Goal: Task Accomplishment & Management: Complete application form

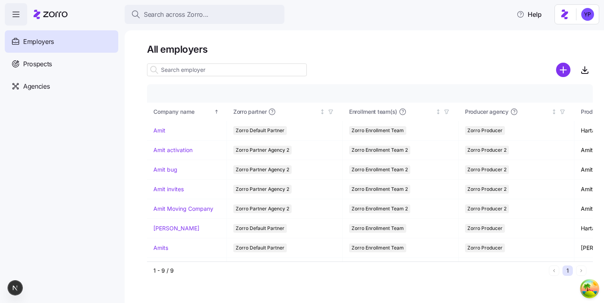
scroll to position [35, 0]
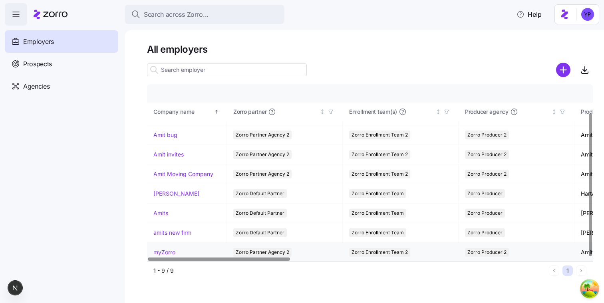
click at [171, 251] on link "myZorro" at bounding box center [164, 252] width 22 height 8
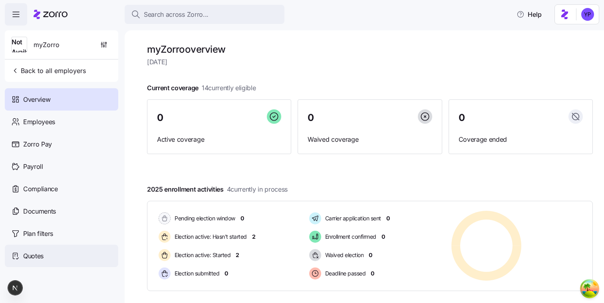
click at [41, 260] on span "Quotes" at bounding box center [33, 256] width 20 height 10
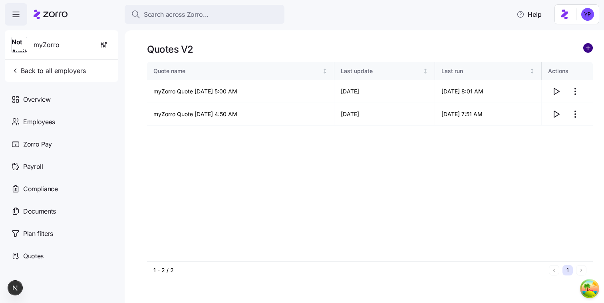
click at [585, 50] on circle "add icon" at bounding box center [587, 48] width 9 height 9
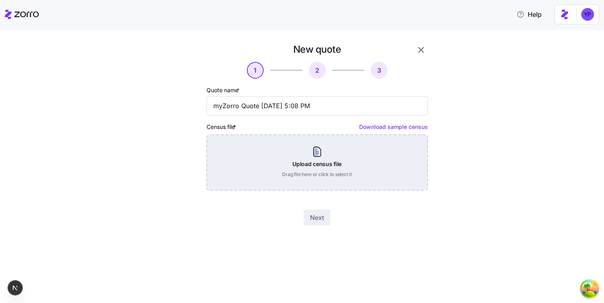
click at [412, 155] on div "Upload census file Drag file here or click to select it" at bounding box center [316, 163] width 221 height 56
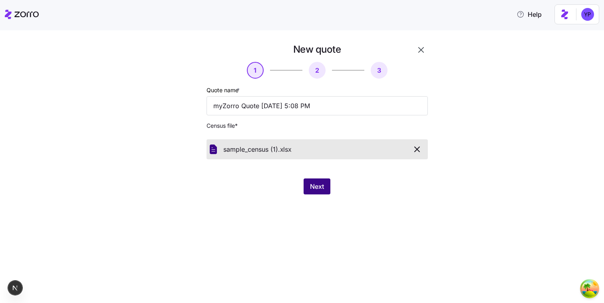
click at [320, 191] on span "Next" at bounding box center [317, 187] width 14 height 10
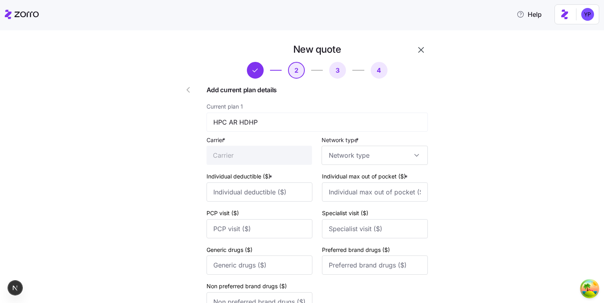
type input "HPC"
type input "1000"
type input "2000"
type input "40"
type input "60"
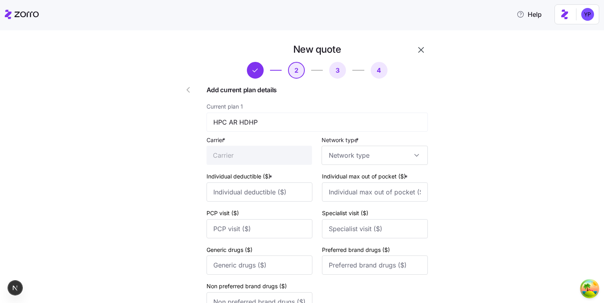
type input "10"
type input "40"
type input "50"
type input "HPC"
type input "3000"
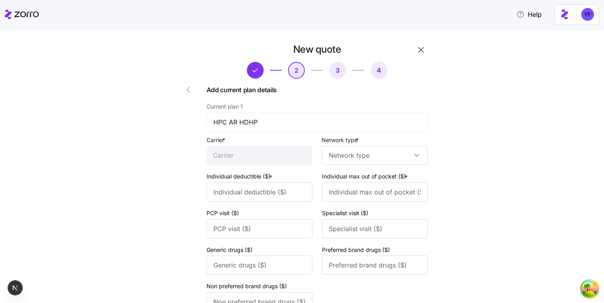
type input "5000"
type input "100"
type input "150"
type input "25"
type input "100"
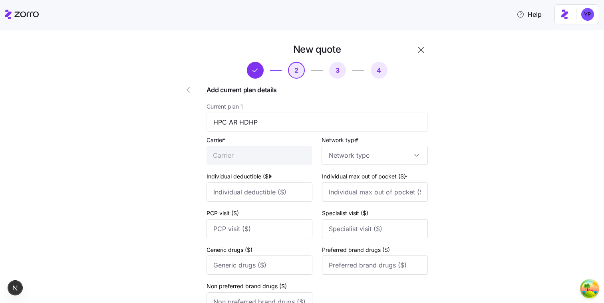
type input "125"
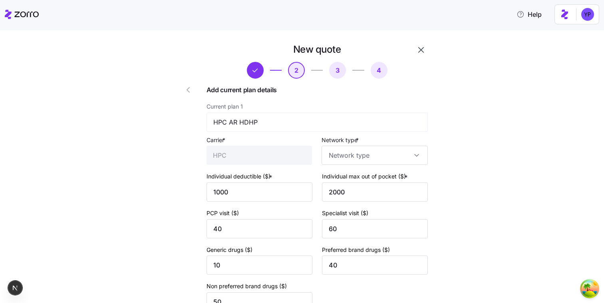
type input "HMO"
type input "PPO"
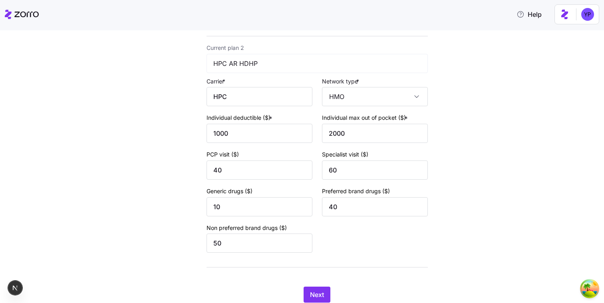
scroll to position [321, 0]
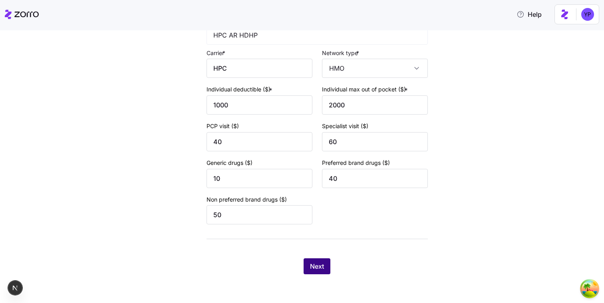
click at [312, 271] on span "Next" at bounding box center [317, 267] width 14 height 10
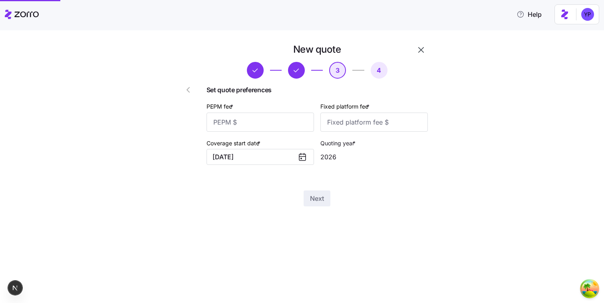
scroll to position [0, 0]
click at [247, 119] on input "PEPM fee *" at bounding box center [259, 122] width 107 height 19
type input "12"
click at [335, 116] on input "Fixed platform fee *" at bounding box center [373, 122] width 107 height 19
type input "12"
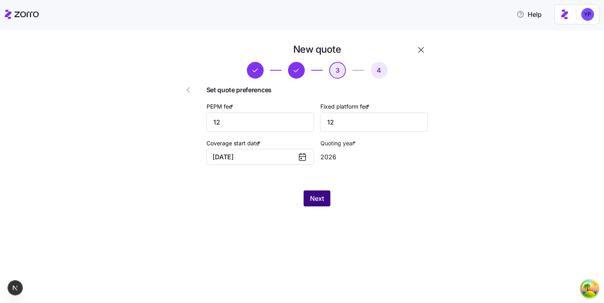
click at [308, 201] on button "Next" at bounding box center [317, 198] width 27 height 16
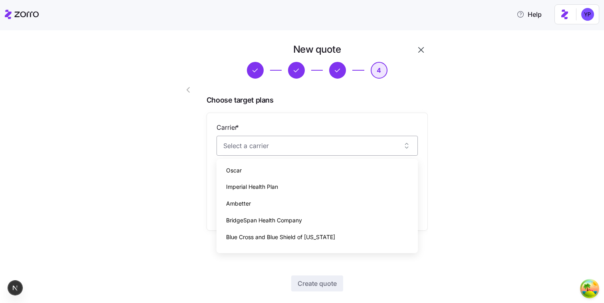
click at [295, 147] on input "Carrier *" at bounding box center [316, 146] width 201 height 20
click at [288, 196] on div "Ambetter" at bounding box center [317, 203] width 195 height 17
type input "Ambetter"
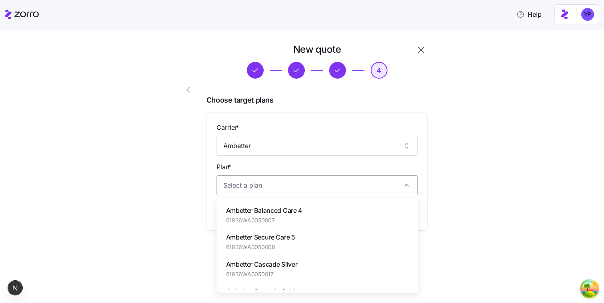
click at [278, 188] on input "Plan *" at bounding box center [316, 185] width 201 height 20
click at [254, 219] on span "61836WA0050007" at bounding box center [264, 220] width 76 height 8
type input "Ambetter Balanced Care 4"
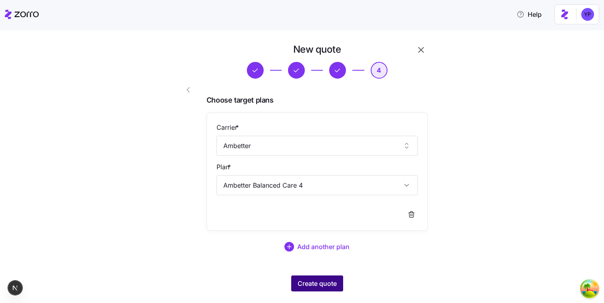
click at [302, 276] on button "Create quote" at bounding box center [317, 284] width 52 height 16
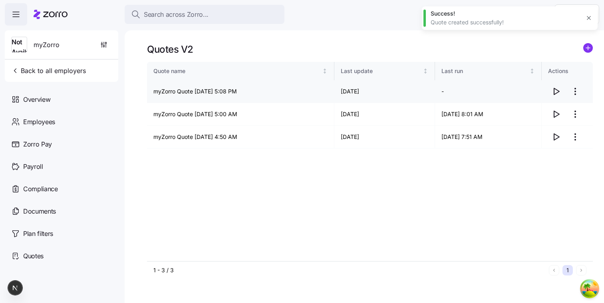
click at [553, 93] on icon "button" at bounding box center [556, 92] width 10 height 10
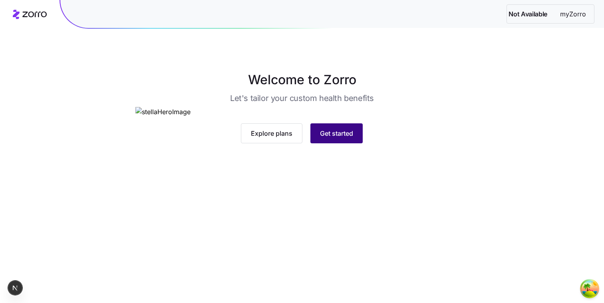
click at [323, 138] on span "Get started" at bounding box center [336, 134] width 33 height 10
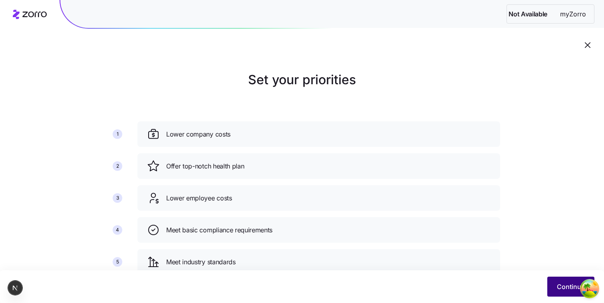
click at [552, 292] on button "Continue" at bounding box center [570, 287] width 47 height 20
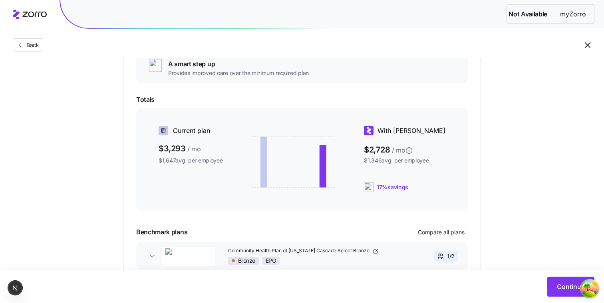
scroll to position [174, 0]
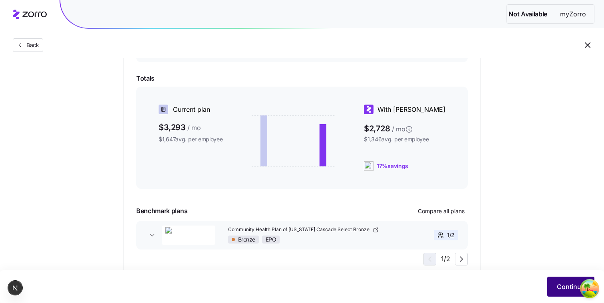
click at [556, 278] on button "Continue" at bounding box center [570, 287] width 47 height 20
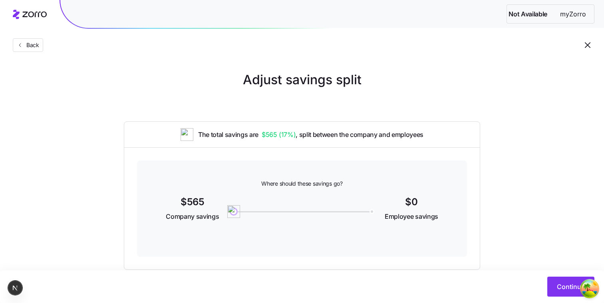
scroll to position [18, 0]
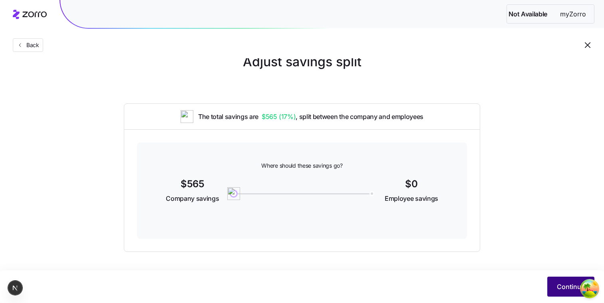
click at [559, 284] on span "Continue" at bounding box center [571, 287] width 28 height 10
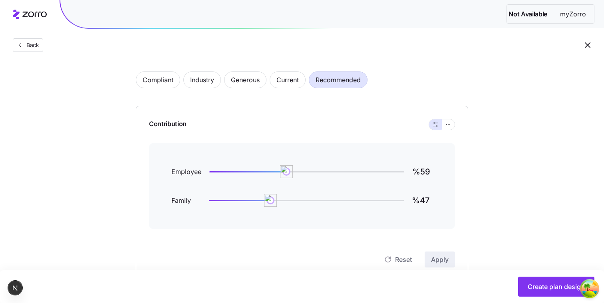
scroll to position [40, 0]
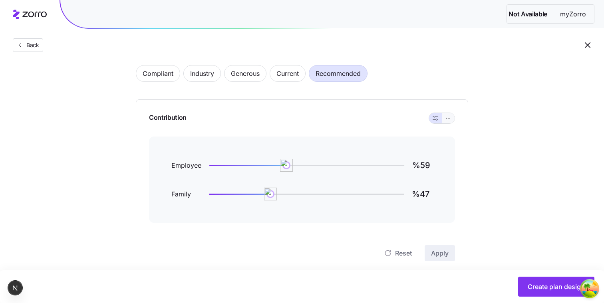
click at [450, 117] on icon "button" at bounding box center [448, 118] width 6 height 10
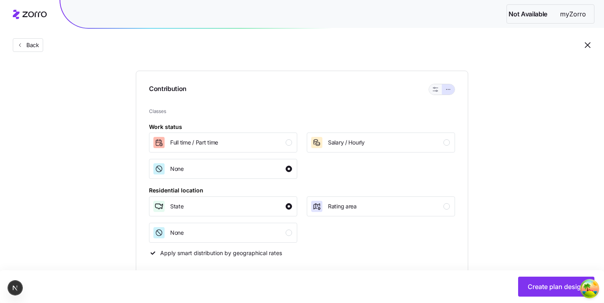
click at [433, 93] on button "button" at bounding box center [435, 89] width 13 height 10
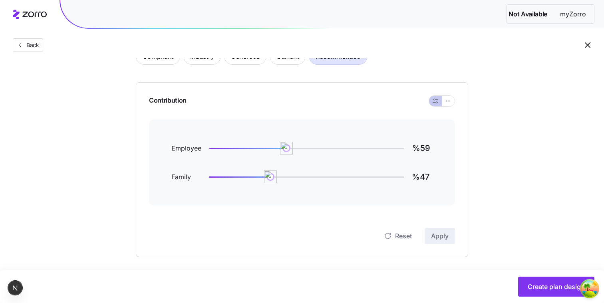
scroll to position [63, 0]
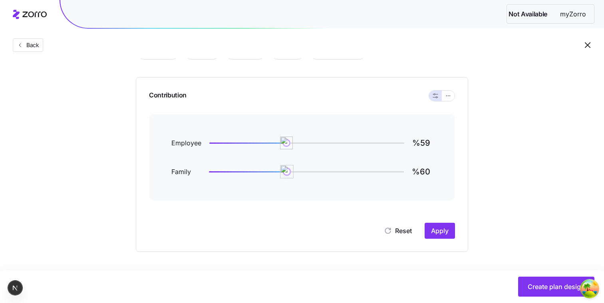
type input "%59"
drag, startPoint x: 276, startPoint y: 172, endPoint x: 286, endPoint y: 169, distance: 10.8
click at [286, 169] on img at bounding box center [286, 172] width 14 height 14
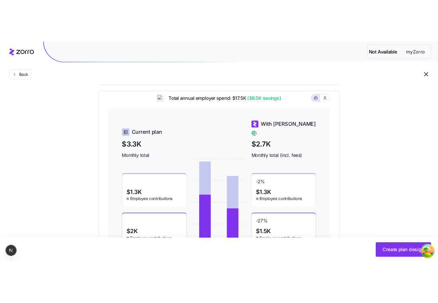
scroll to position [306, 0]
